Goal: Transaction & Acquisition: Register for event/course

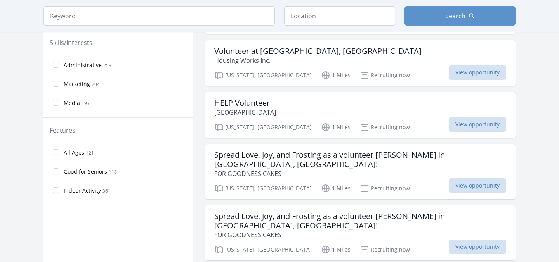
scroll to position [329, 0]
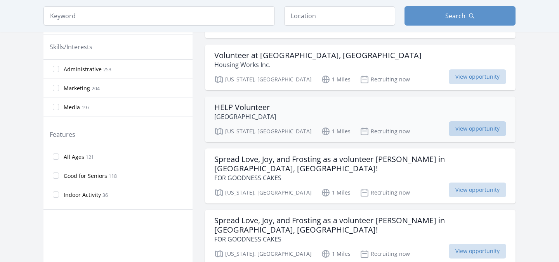
click at [458, 130] on span "View opportunity" at bounding box center [477, 129] width 57 height 15
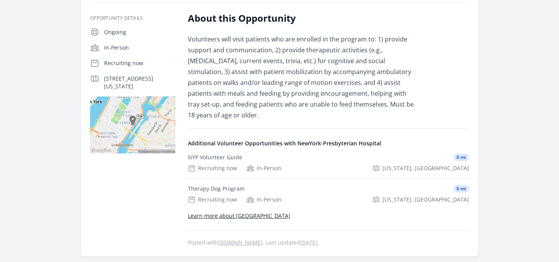
scroll to position [131, 0]
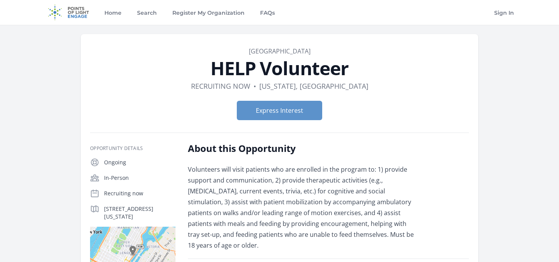
scroll to position [131, 0]
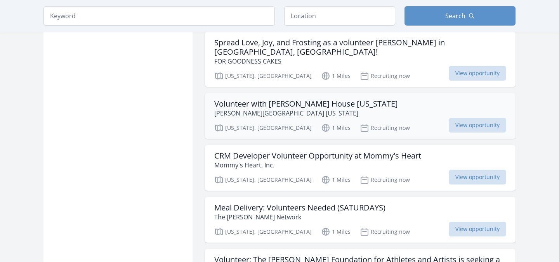
scroll to position [509, 0]
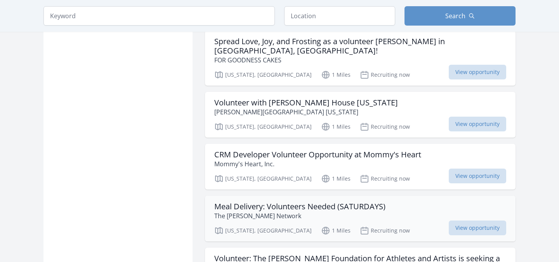
click at [302, 202] on h3 "Meal Delivery: Volunteers Needed (SATURDAYS)" at bounding box center [299, 206] width 171 height 9
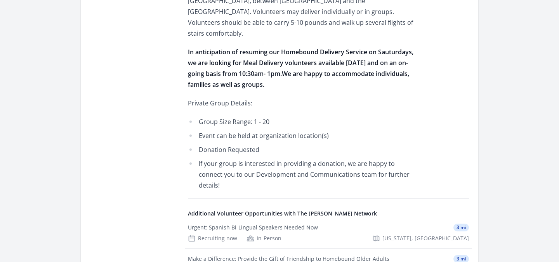
scroll to position [336, 0]
